Goal: Check status: Check status

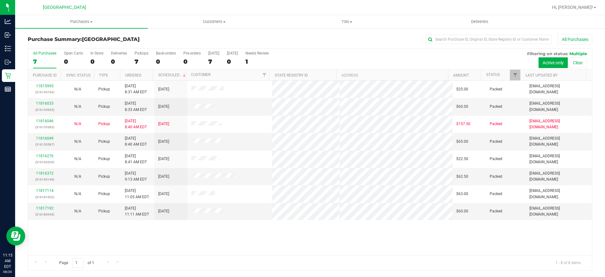
click at [42, 59] on div "7" at bounding box center [44, 61] width 23 height 7
click at [0, 0] on input "All Purchases 7" at bounding box center [0, 0] width 0 height 0
